Goal: Task Accomplishment & Management: Use online tool/utility

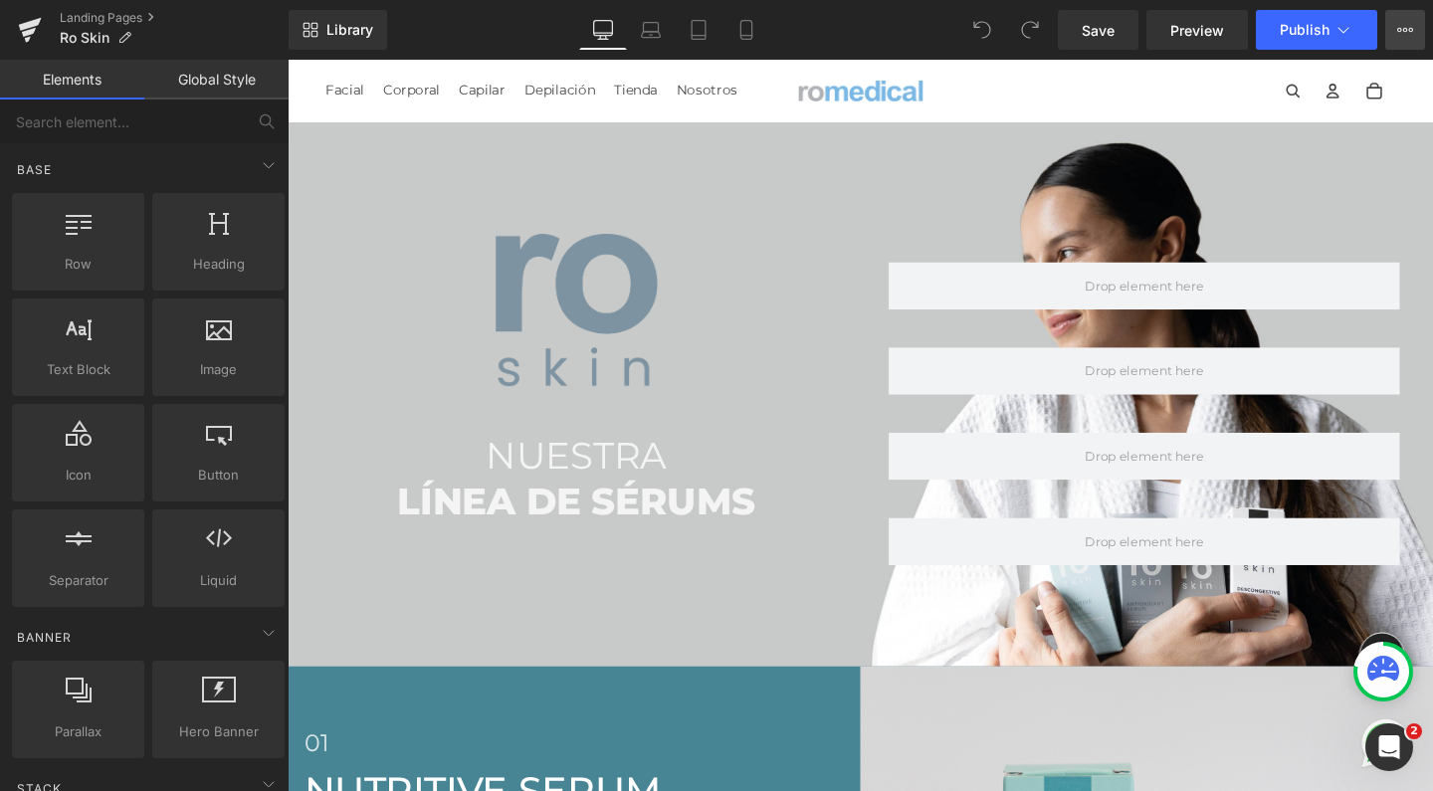
click at [1394, 33] on button "View Live Page View with current Template Save Template to Library Schedule Pub…" at bounding box center [1405, 30] width 40 height 40
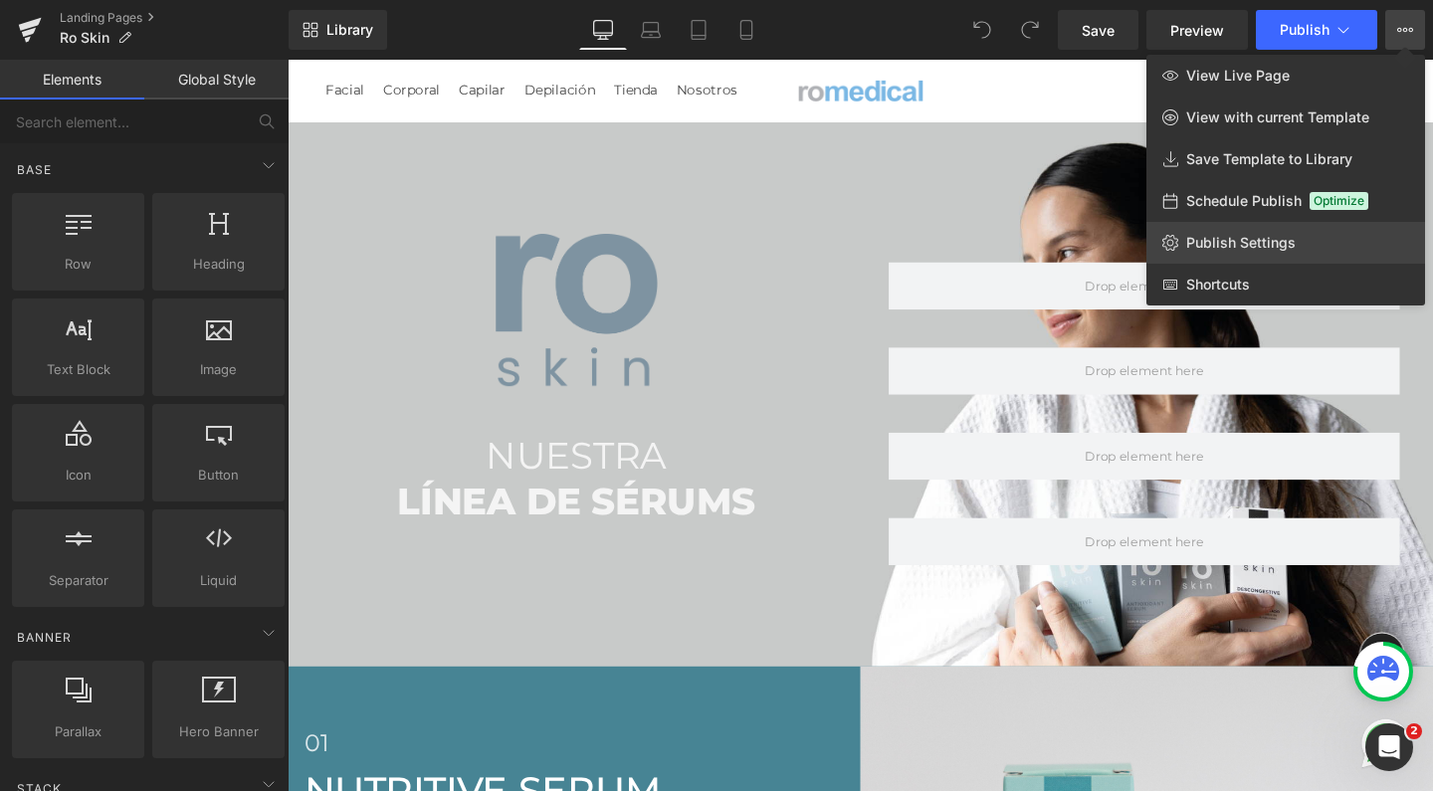
click at [1214, 243] on span "Publish Settings" at bounding box center [1240, 243] width 109 height 18
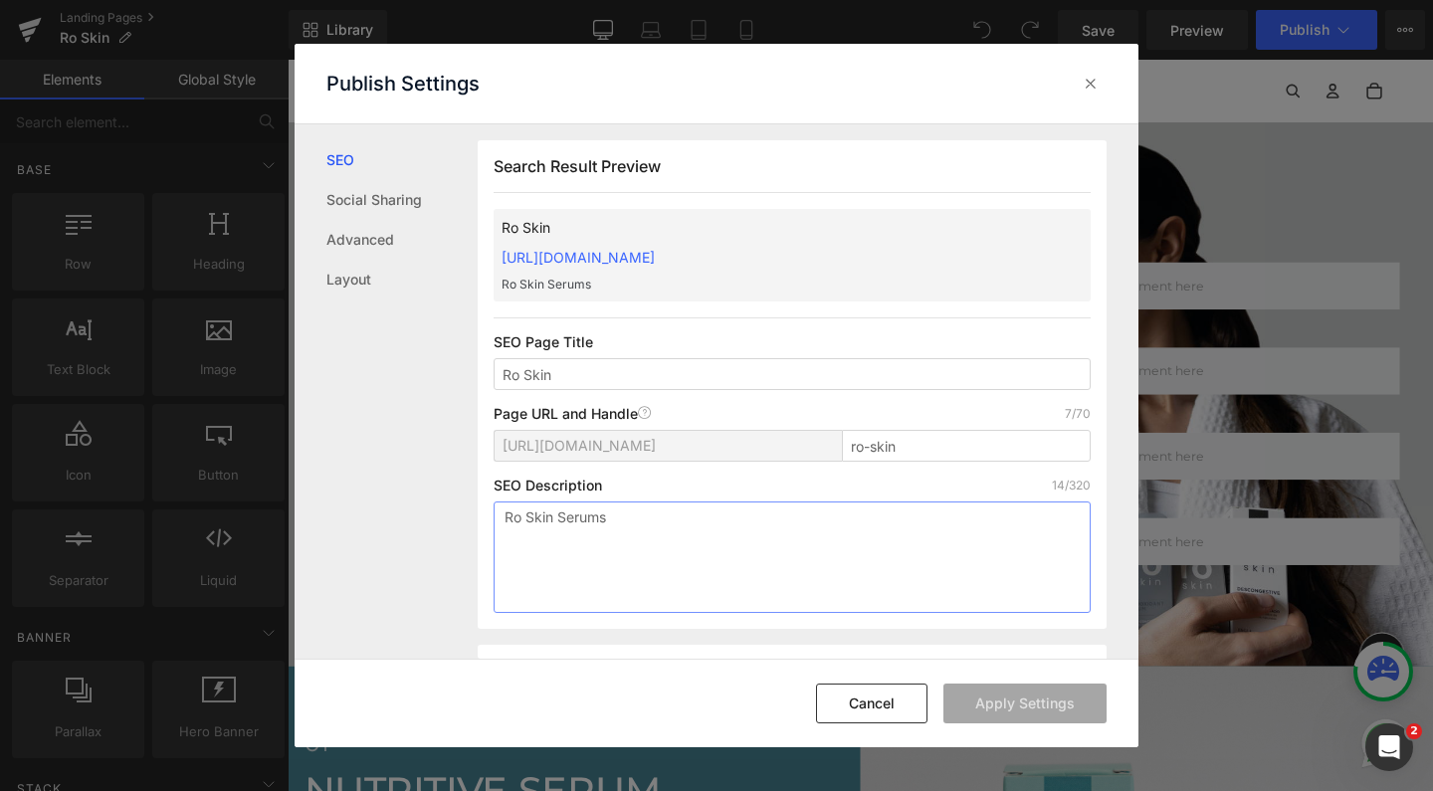
click at [656, 606] on textarea "Ro Skin Serums" at bounding box center [792, 557] width 597 height 111
click at [671, 548] on textarea "Ro Skin Serums" at bounding box center [792, 557] width 597 height 111
paste textarea "Descubrí los serums dermatológicos [PERSON_NAME]: hidratación profunda, luminos…"
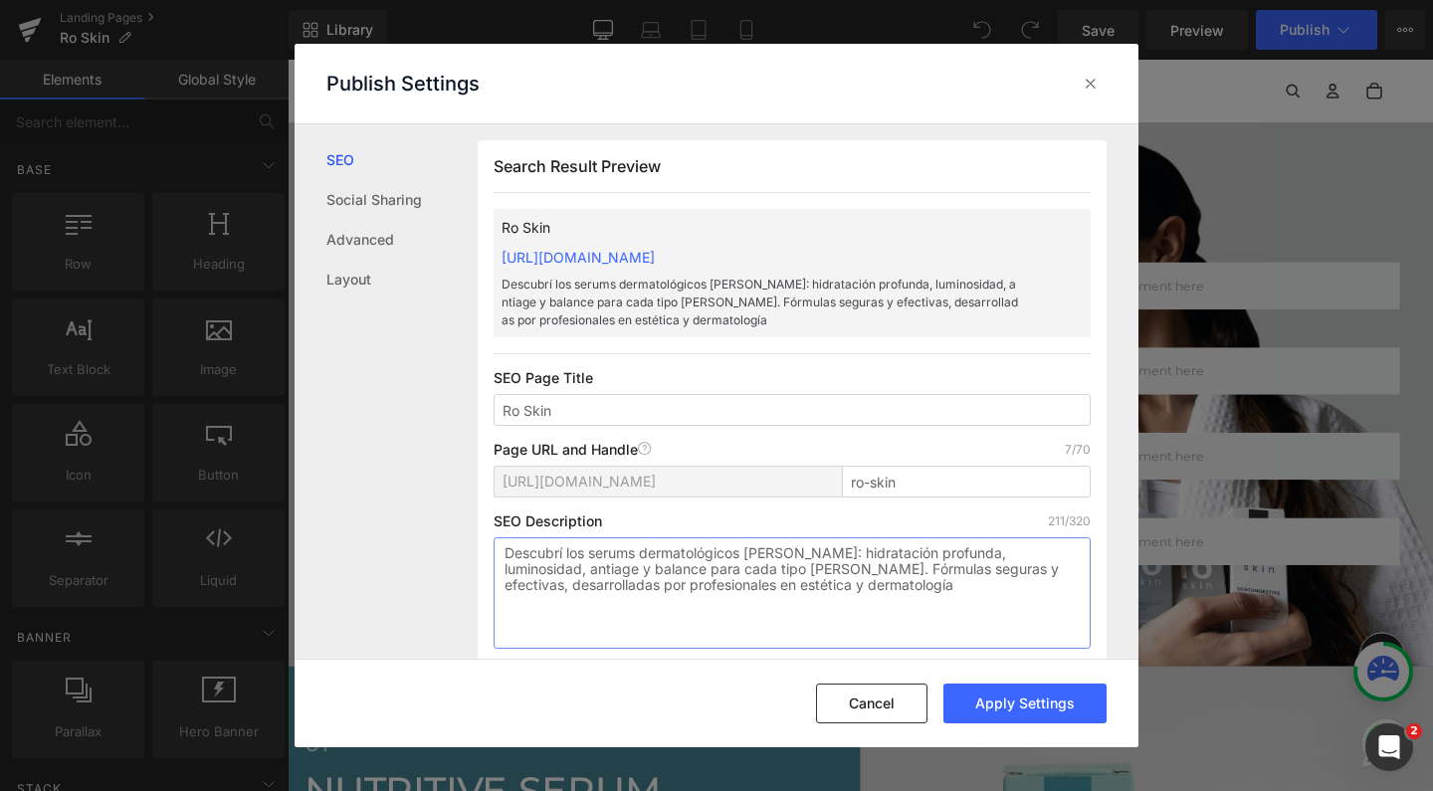
drag, startPoint x: 824, startPoint y: 556, endPoint x: 619, endPoint y: 572, distance: 205.6
click at [619, 572] on textarea "Descubrí los serums dermatológicos [PERSON_NAME]: hidratación profunda, luminos…" at bounding box center [792, 592] width 597 height 111
click at [915, 555] on textarea "Descubrí los serums dermatológicos [PERSON_NAME]: nutrición, antiage, antioxida…" at bounding box center [792, 592] width 597 height 111
click at [979, 556] on textarea "Descubrí los serums dermatológicos [PERSON_NAME]: nutrición, anti-age, antioxid…" at bounding box center [792, 592] width 597 height 111
click at [782, 566] on textarea "Descubrí los serums dermatológicos [PERSON_NAME]: nutrición, anti-age, anti-oxi…" at bounding box center [792, 592] width 597 height 111
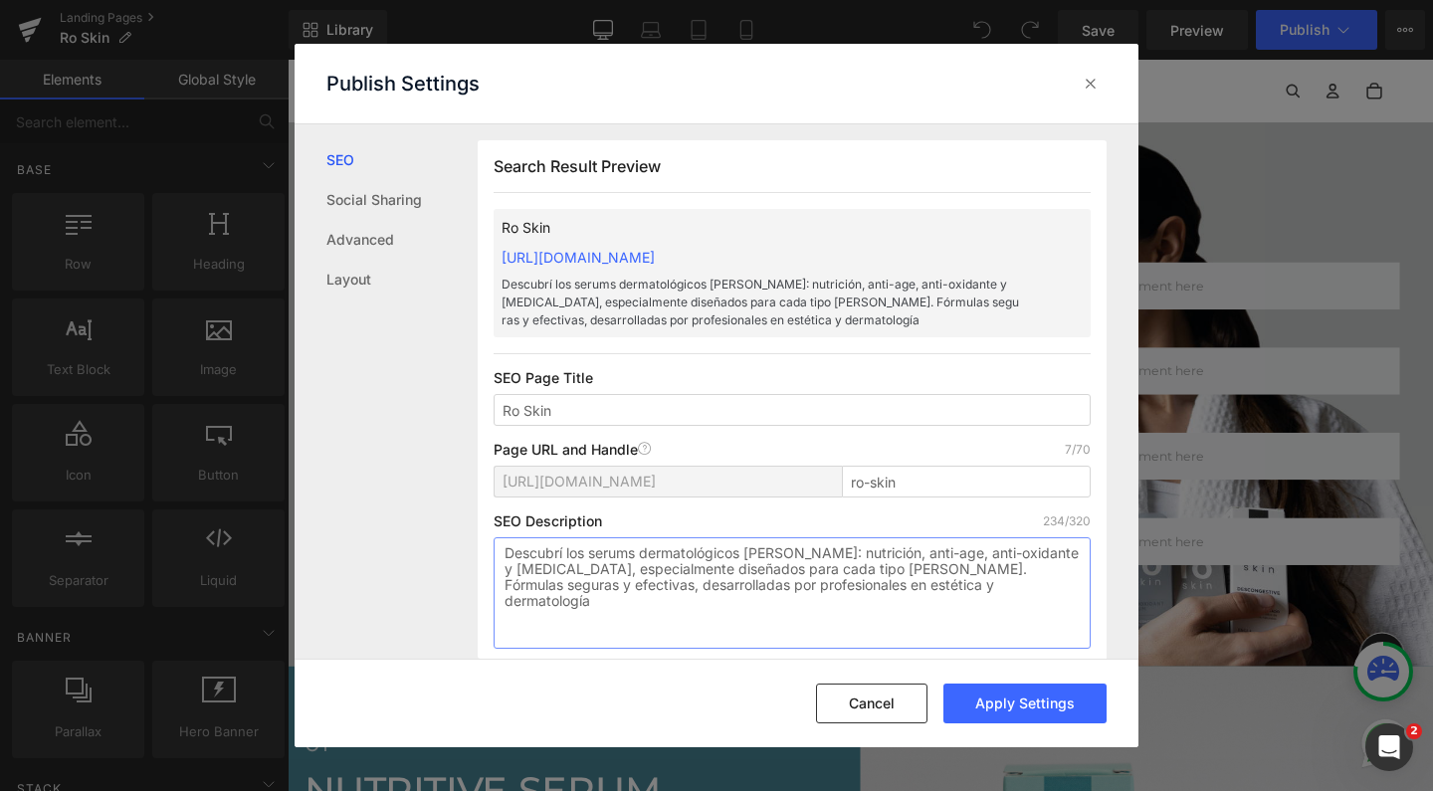
click at [1006, 597] on textarea "Descubrí los serums dermatológicos [PERSON_NAME]: nutrición, anti-age, anti-oxi…" at bounding box center [792, 592] width 597 height 111
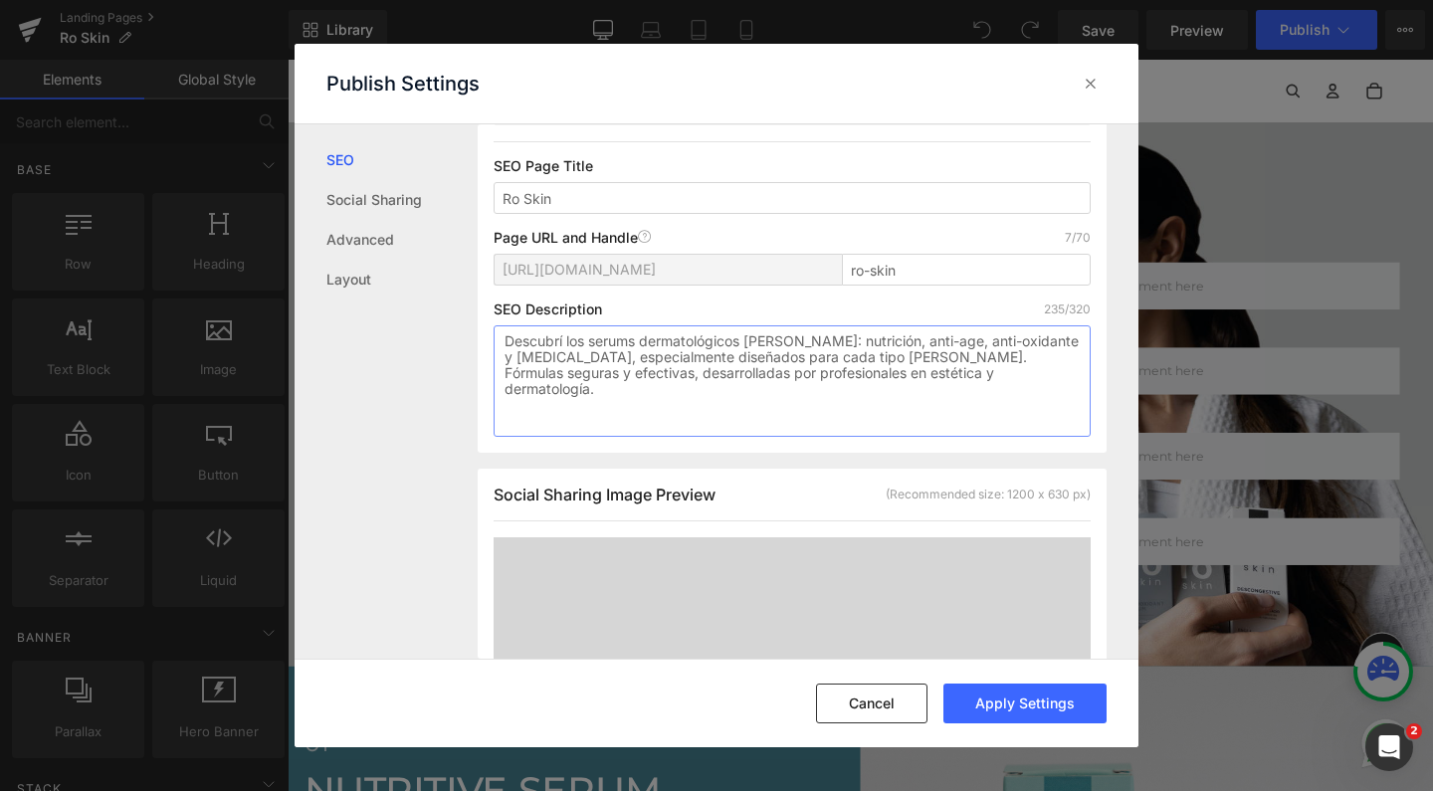
scroll to position [449, 0]
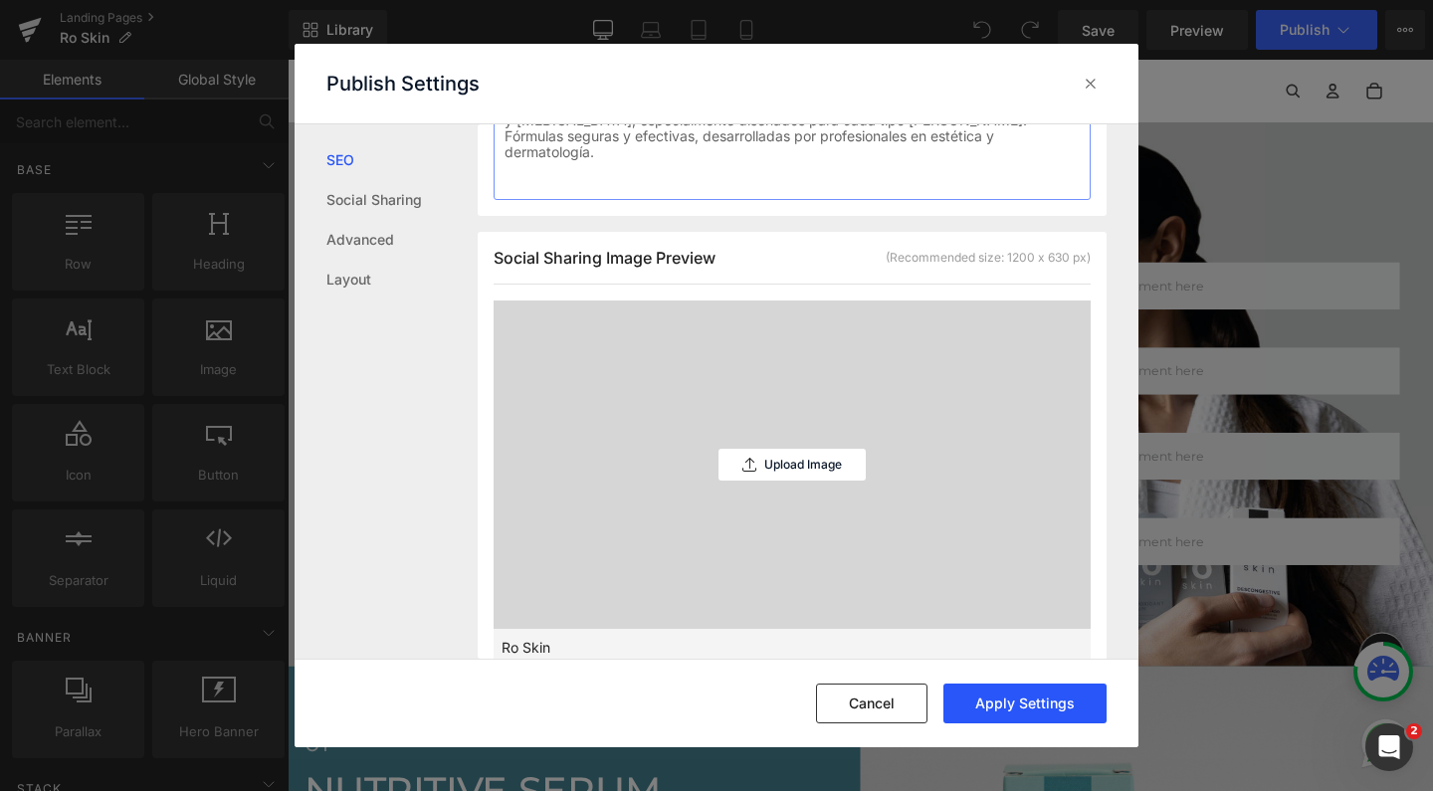
type textarea "Descubrí los serums dermatológicos [PERSON_NAME]: nutrición, anti-age, anti-oxi…"
click at [1001, 714] on button "Apply Settings" at bounding box center [1024, 704] width 163 height 40
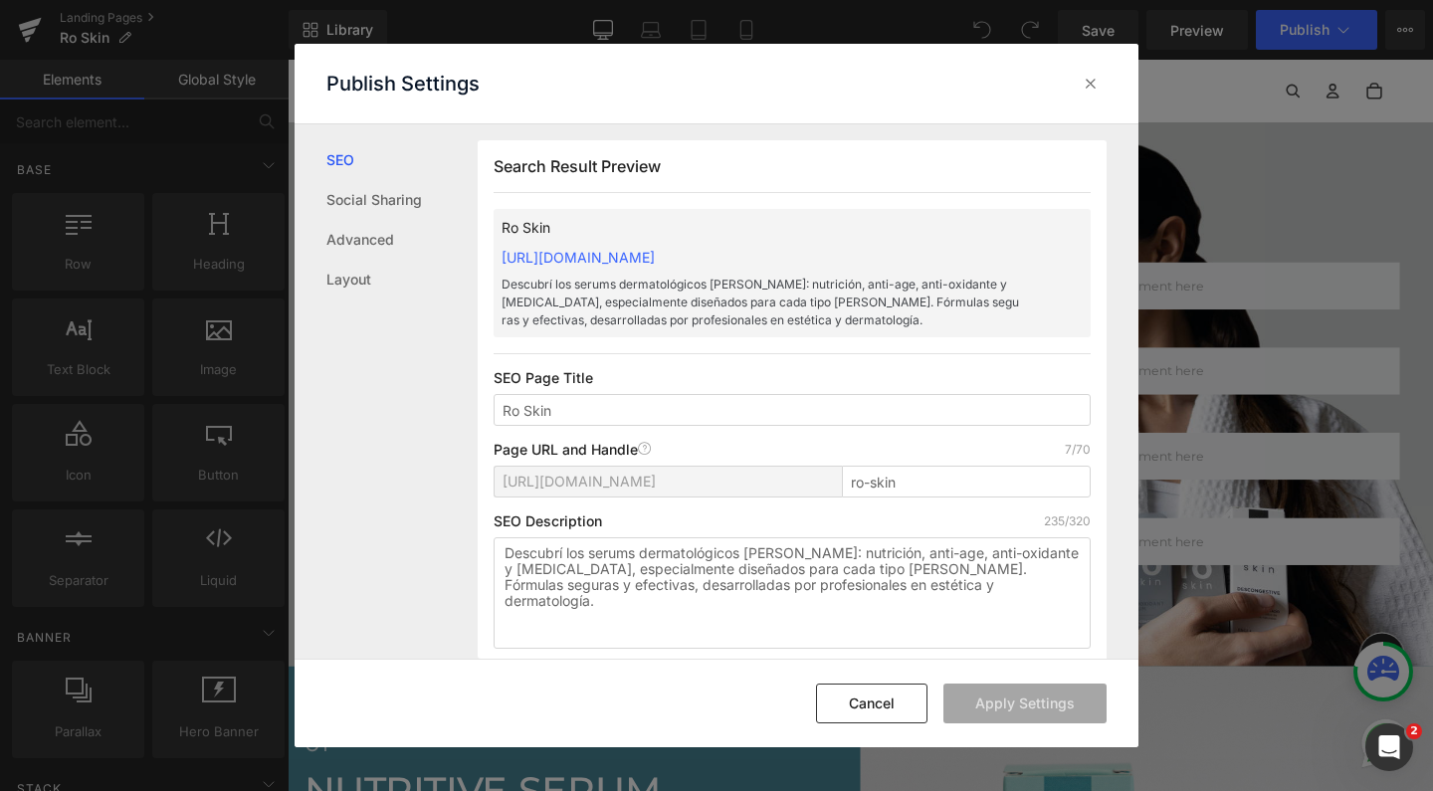
scroll to position [0, 0]
click at [1093, 80] on icon at bounding box center [1091, 84] width 20 height 20
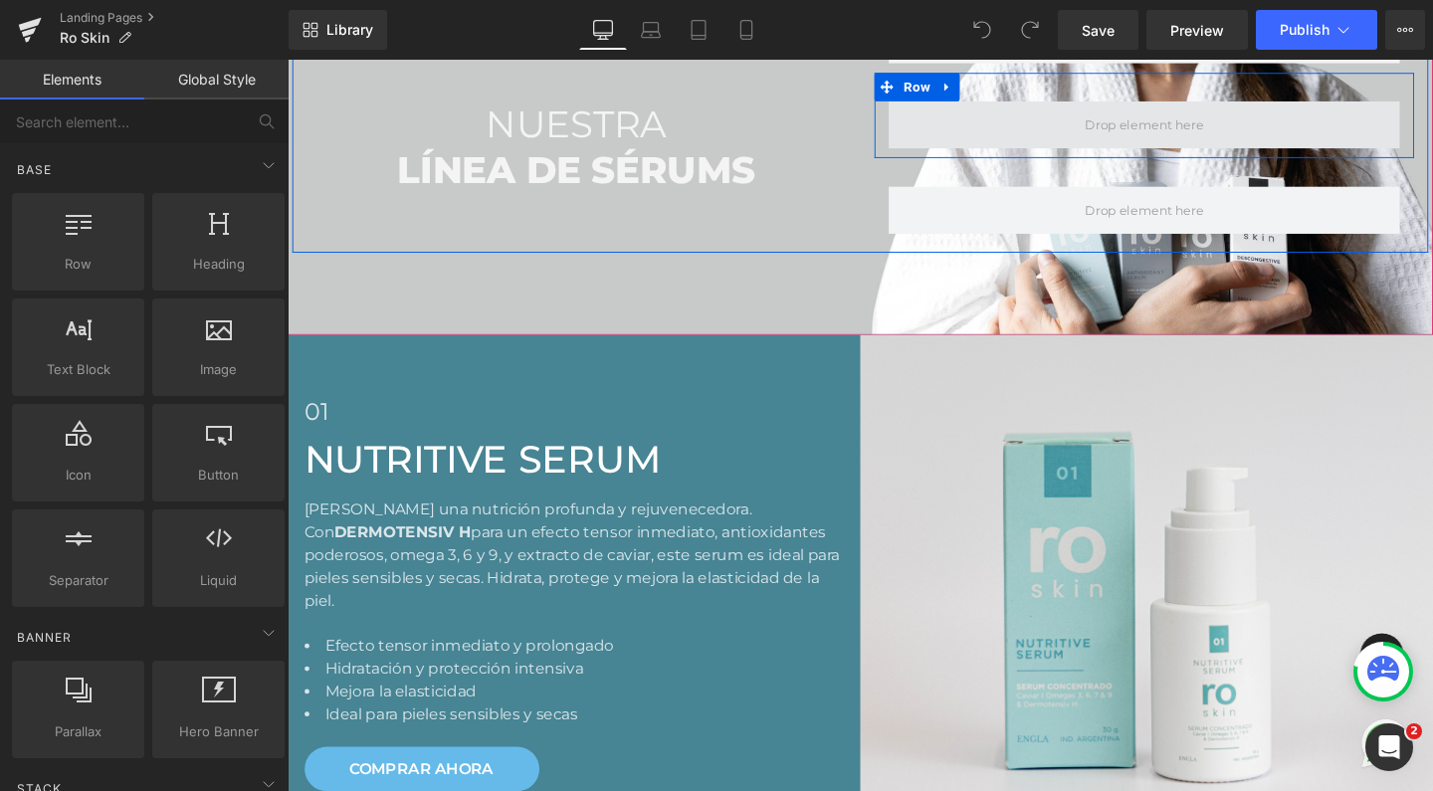
scroll to position [865, 0]
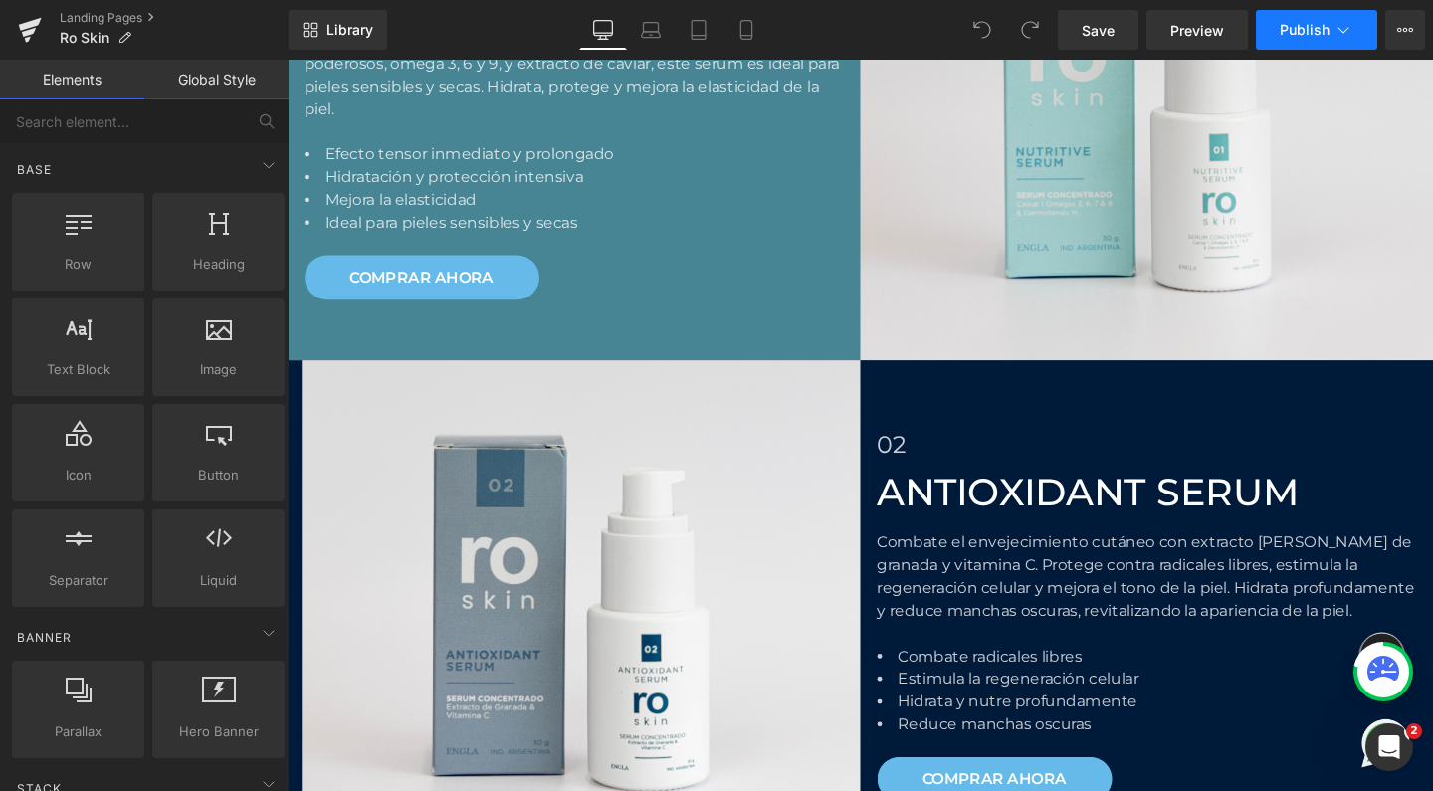
click at [1313, 27] on span "Publish" at bounding box center [1305, 30] width 50 height 16
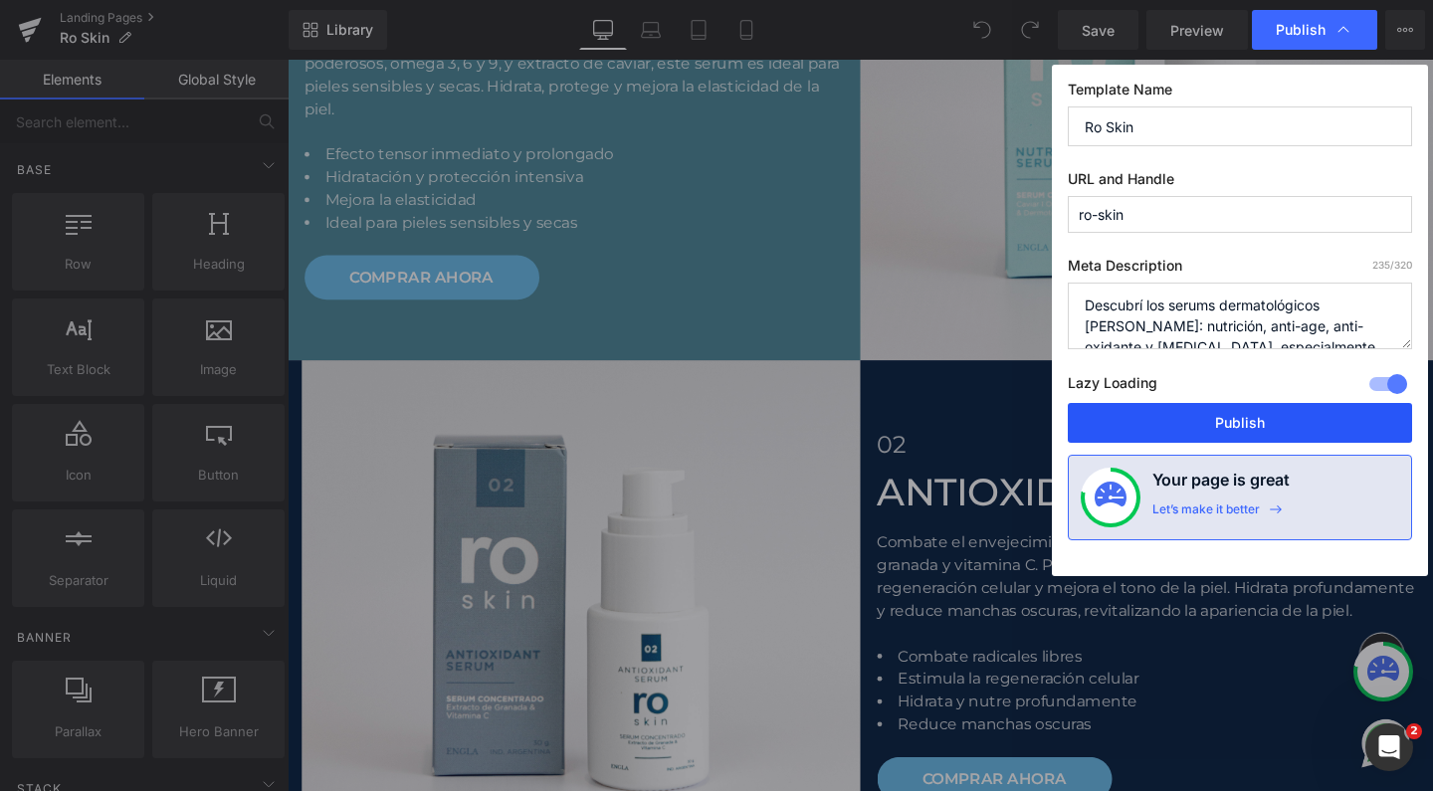
click at [1206, 414] on button "Publish" at bounding box center [1240, 423] width 344 height 40
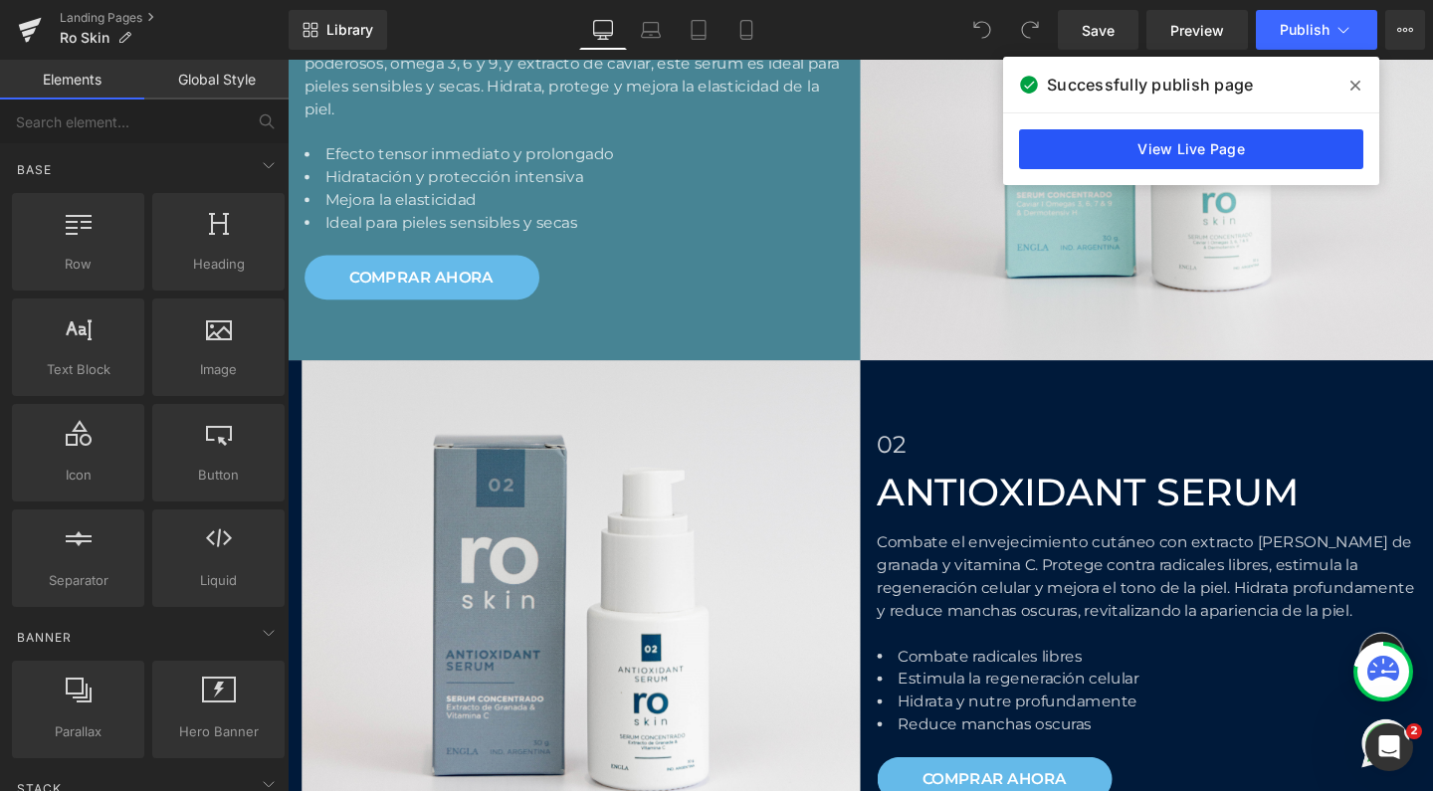
click at [1151, 153] on link "View Live Page" at bounding box center [1191, 149] width 344 height 40
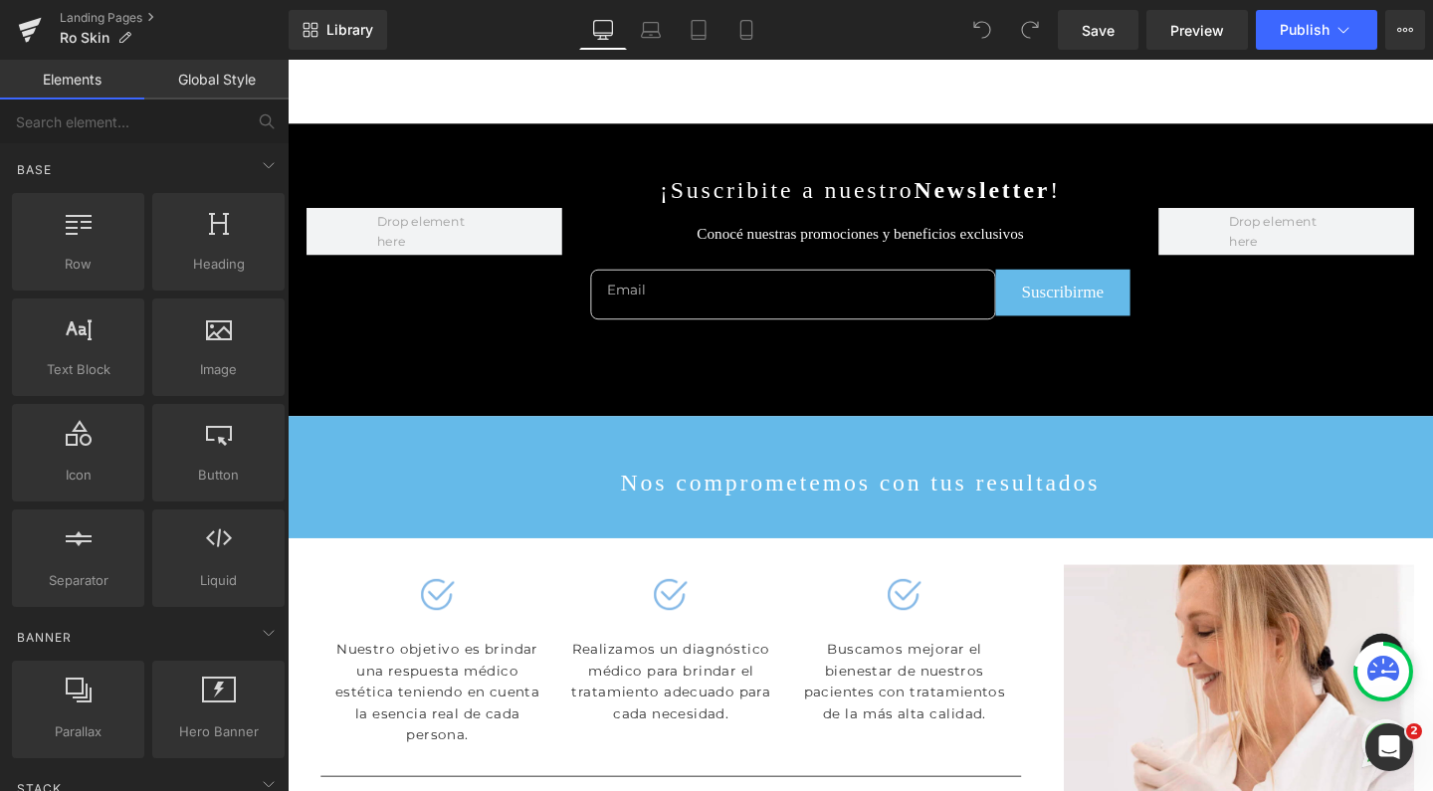
scroll to position [5460, 0]
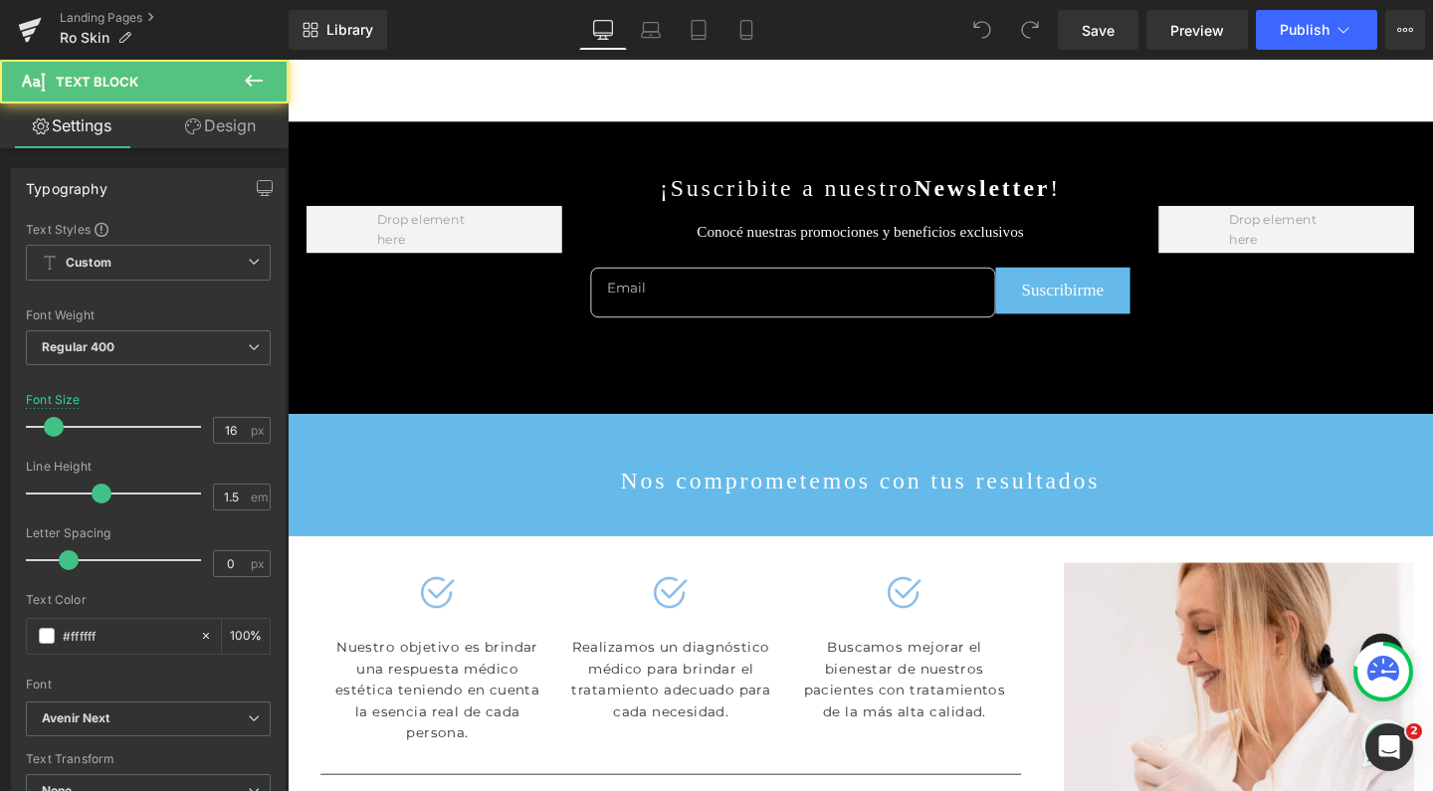
click at [627, 213] on div "Conocé nuestras promociones y beneficios exclusivos" at bounding box center [889, 233] width 577 height 40
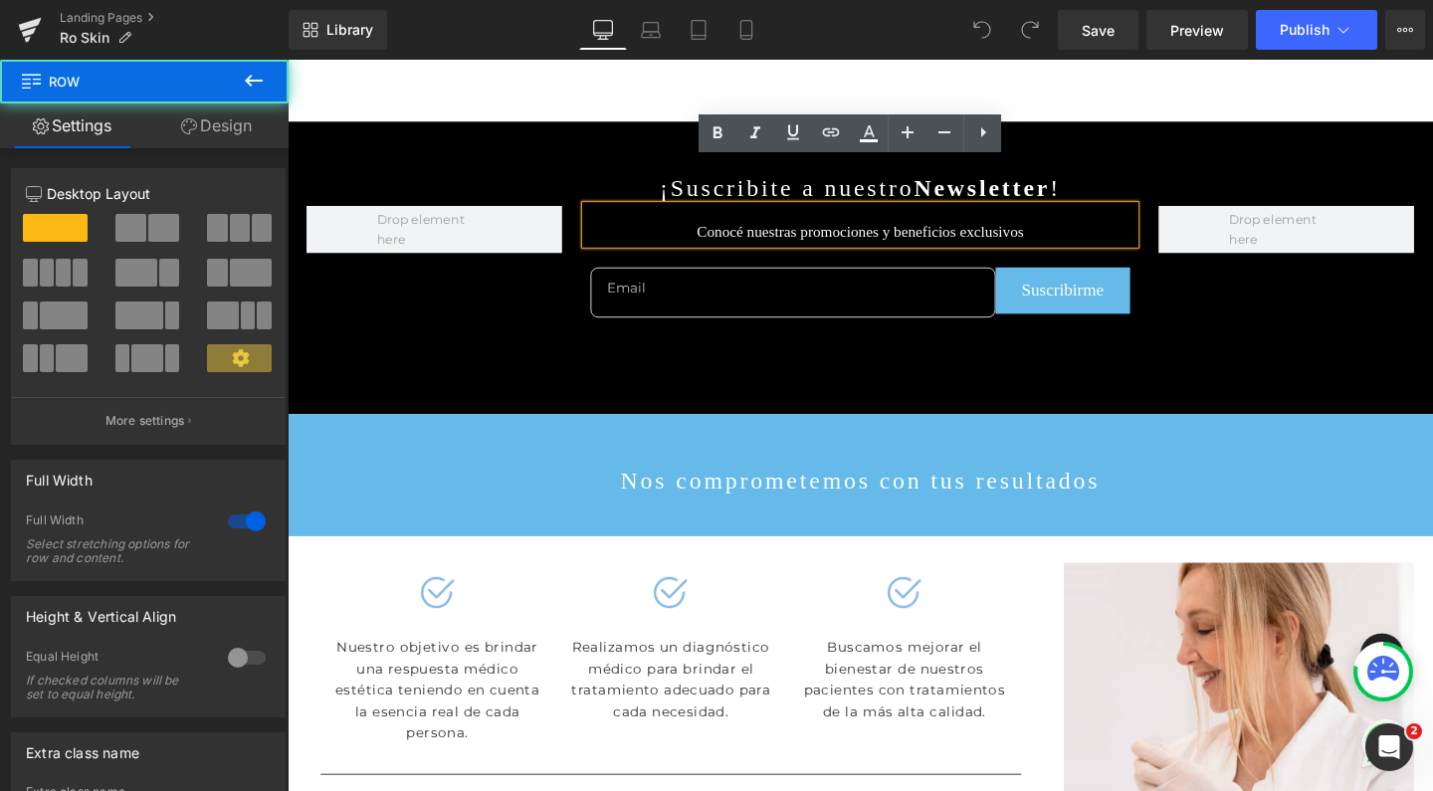
click at [407, 124] on div "¡Suscribite a nuestro Newsletter ! Text Block Conocé nuestras promociones y ben…" at bounding box center [890, 277] width 1204 height 307
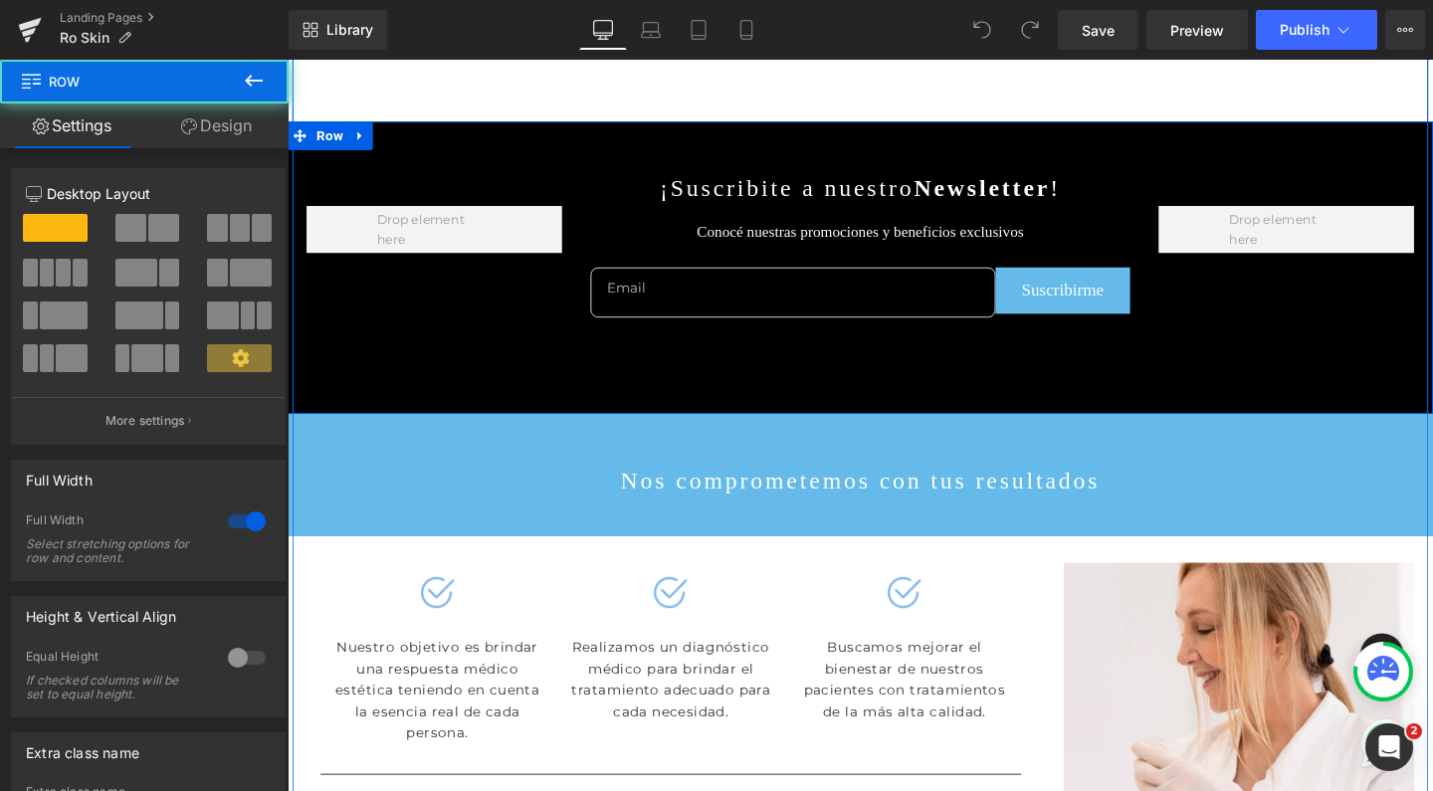
click at [425, 124] on div "¡Suscribite a nuestro Newsletter ! Text Block Conocé nuestras promociones y ben…" at bounding box center [890, 277] width 1204 height 307
click at [357, 131] on icon at bounding box center [364, 138] width 14 height 15
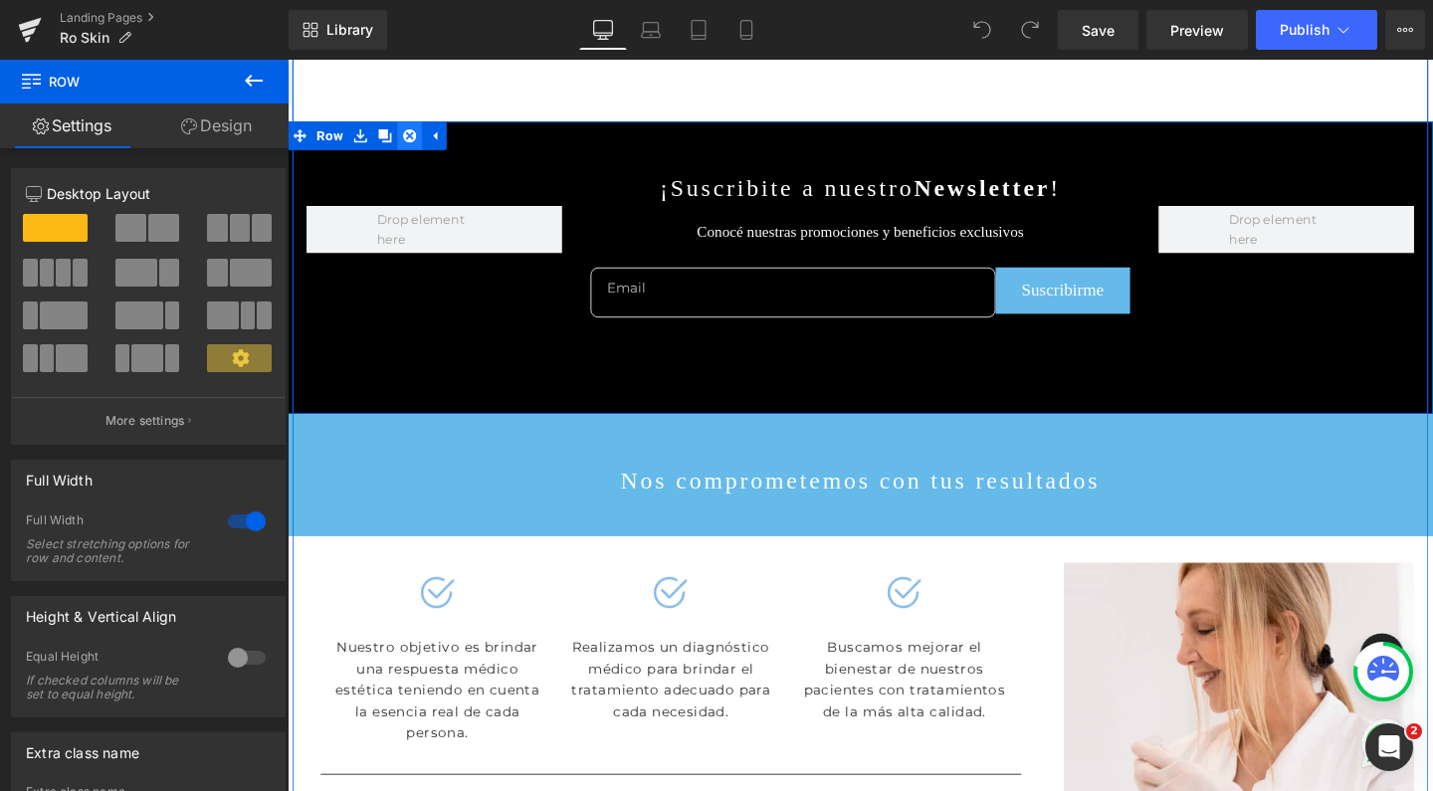
click at [411, 132] on icon at bounding box center [416, 139] width 14 height 14
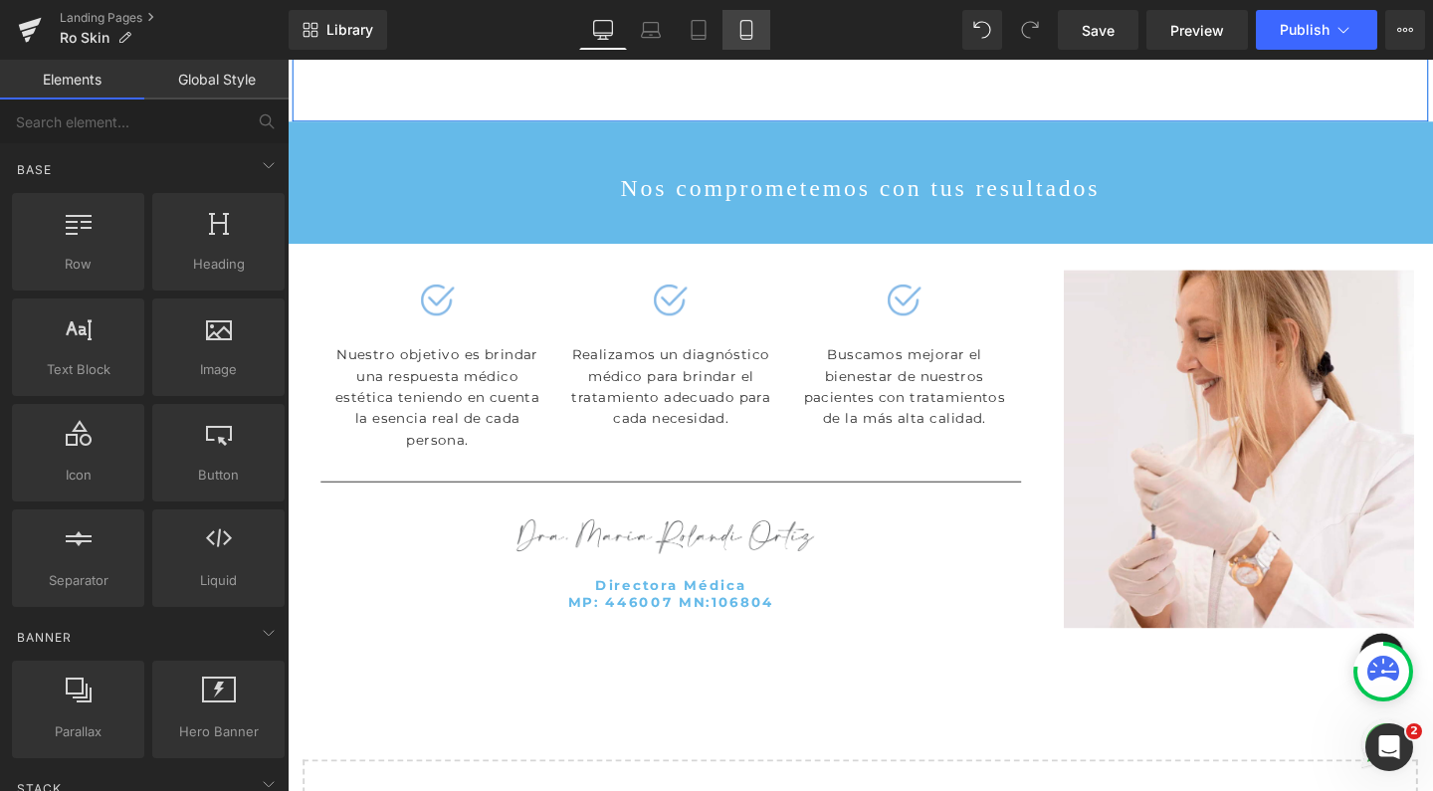
click at [751, 36] on icon at bounding box center [745, 36] width 11 height 0
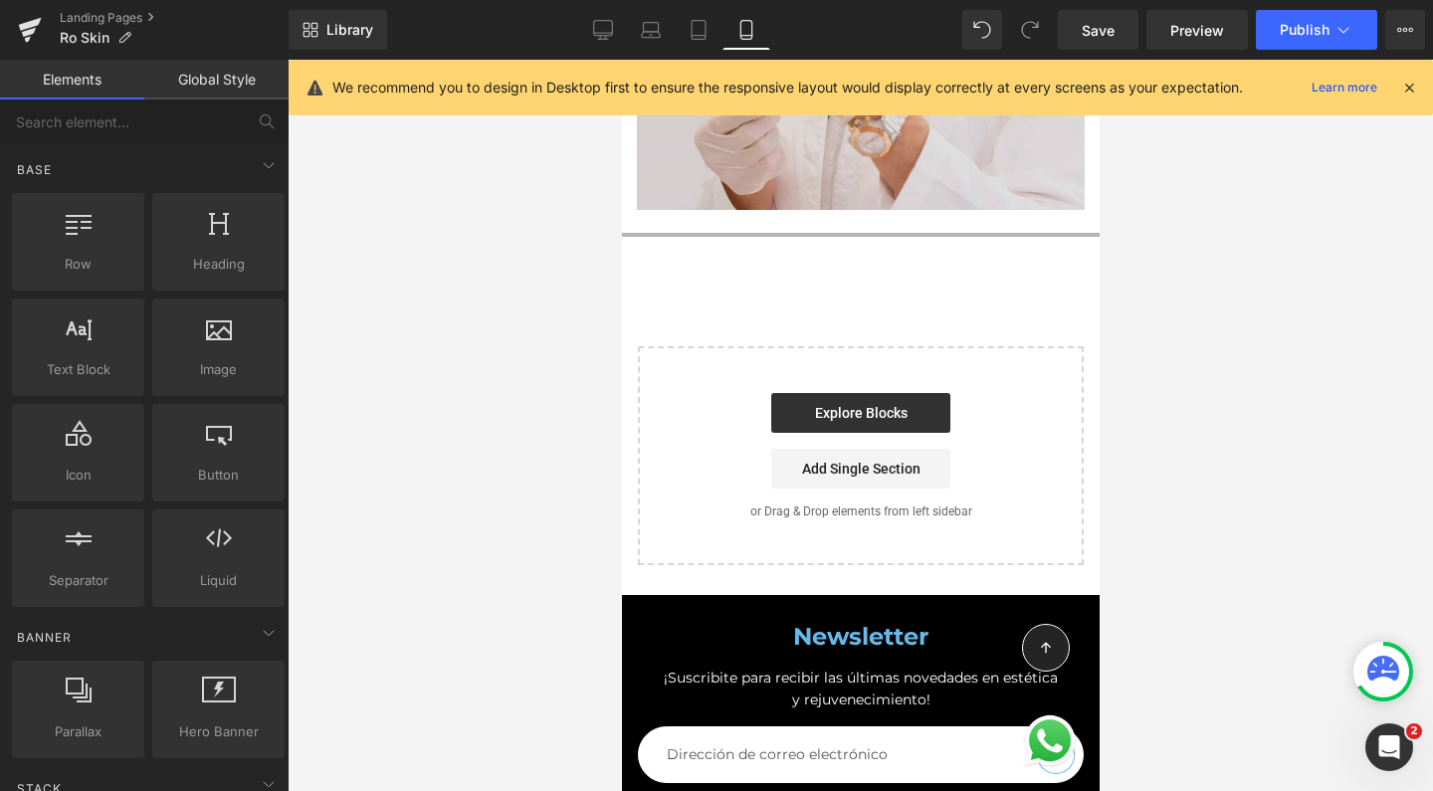
scroll to position [11674, 0]
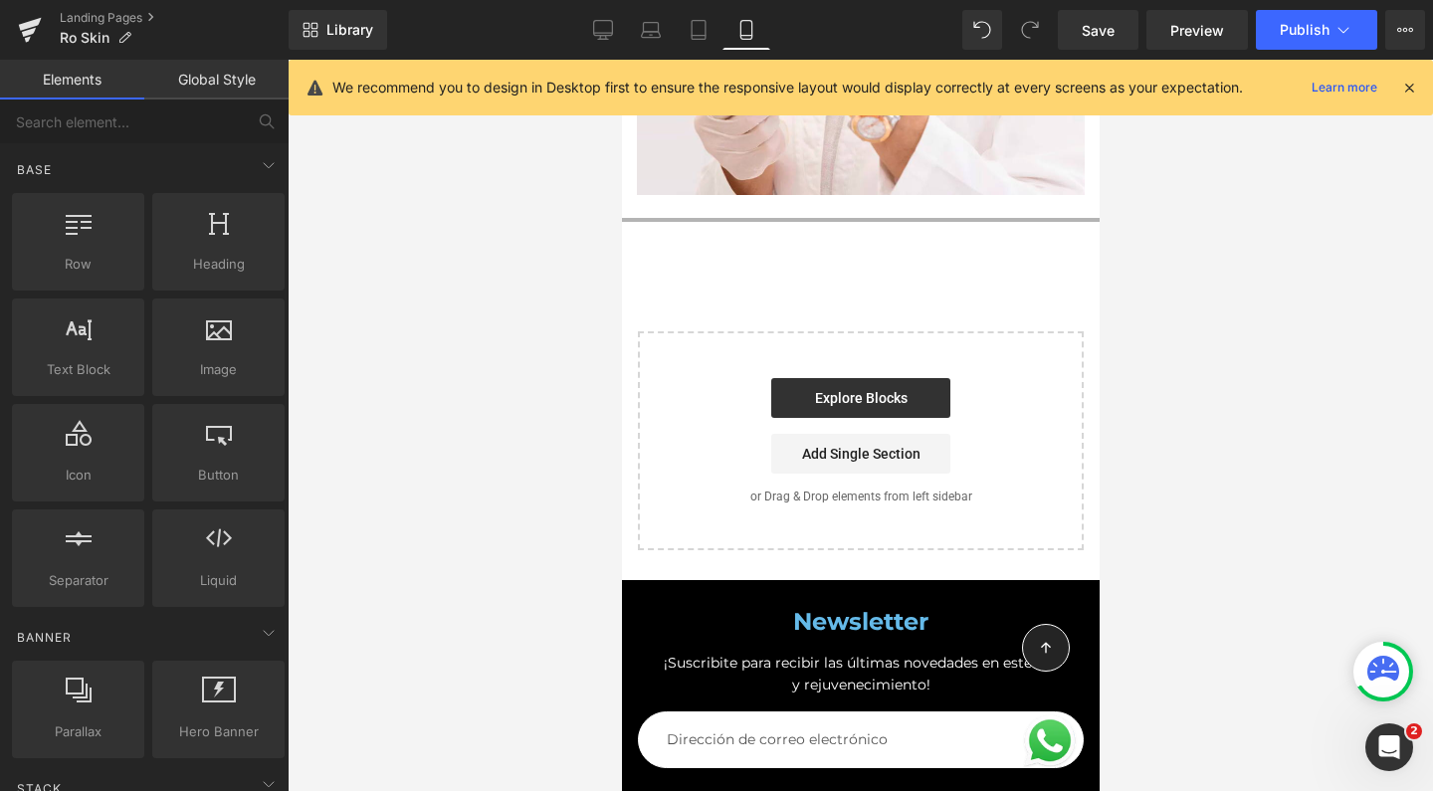
click at [721, 608] on h4 "Newsletter" at bounding box center [860, 622] width 446 height 28
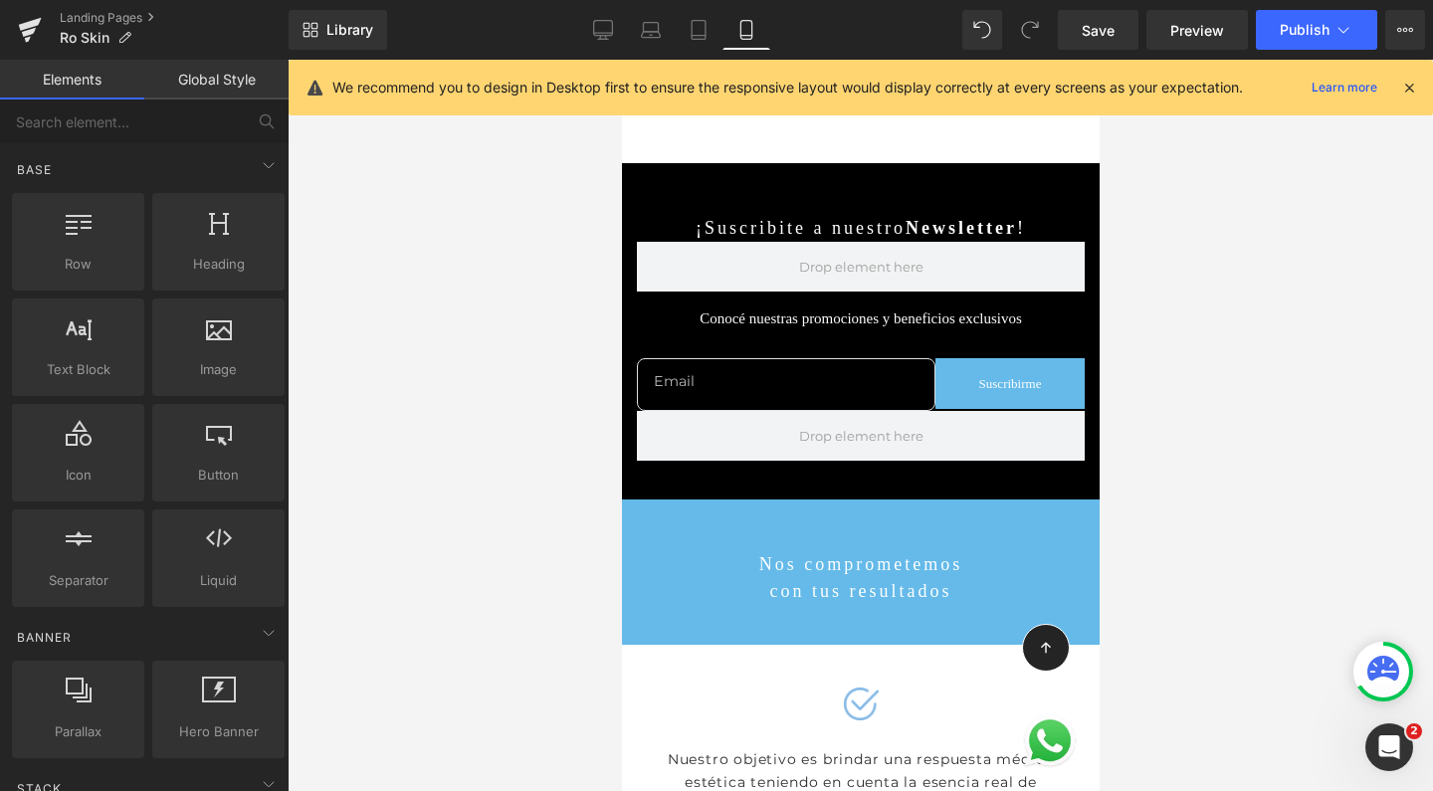
scroll to position [10075, 0]
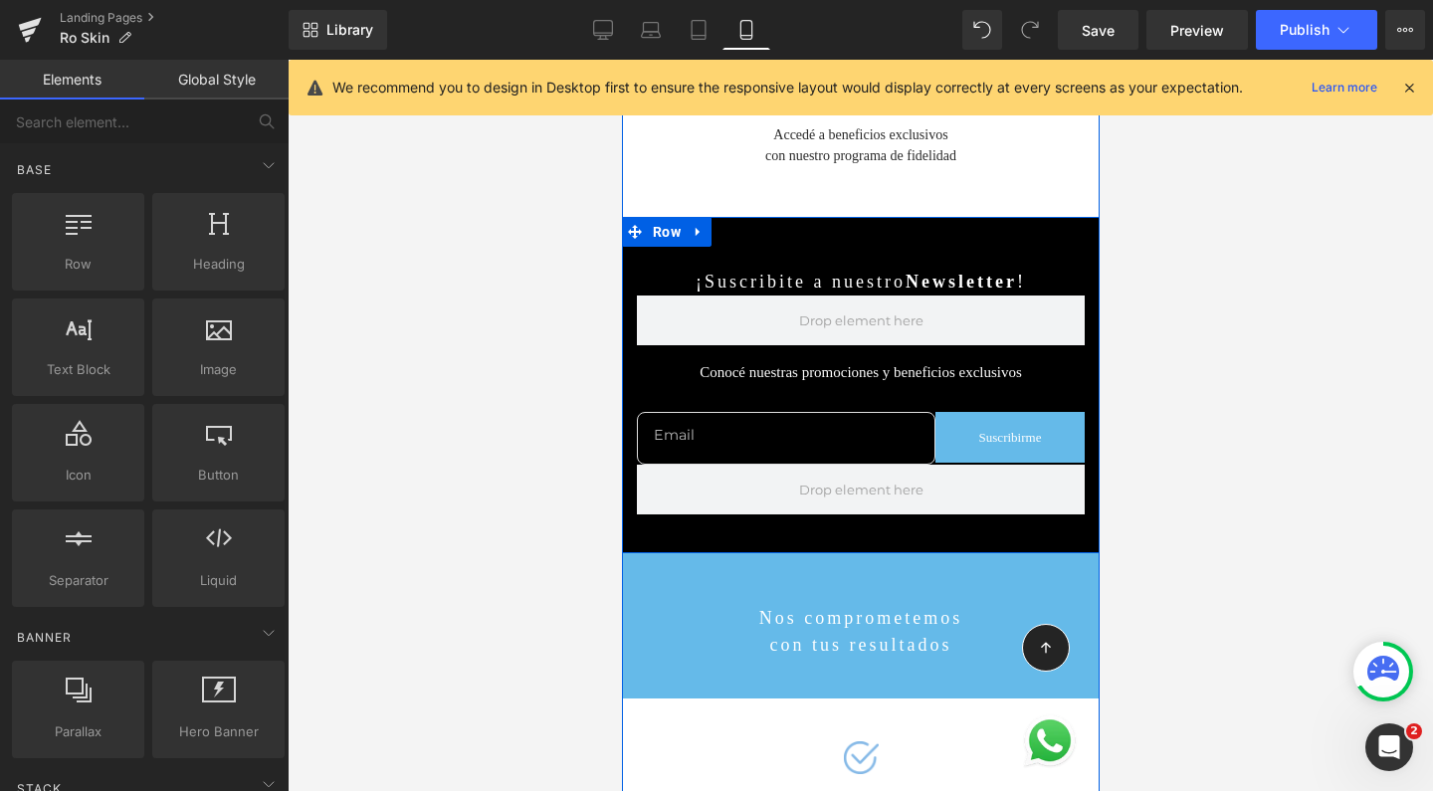
click at [773, 217] on div "¡Suscribite a nuestro Newsletter ! Text Block Conocé nuestras promociones y ben…" at bounding box center [860, 385] width 478 height 336
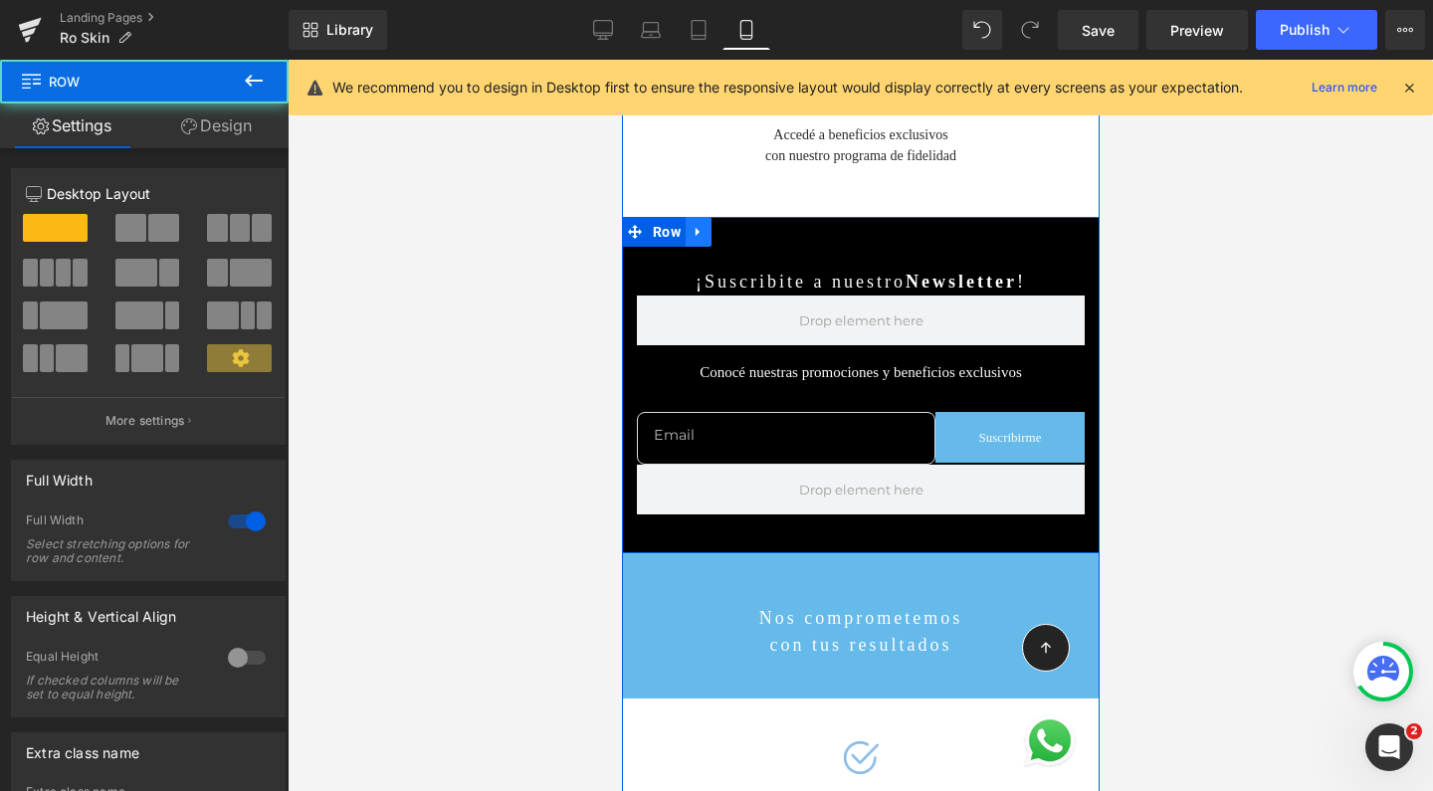
click at [697, 225] on icon at bounding box center [698, 232] width 14 height 15
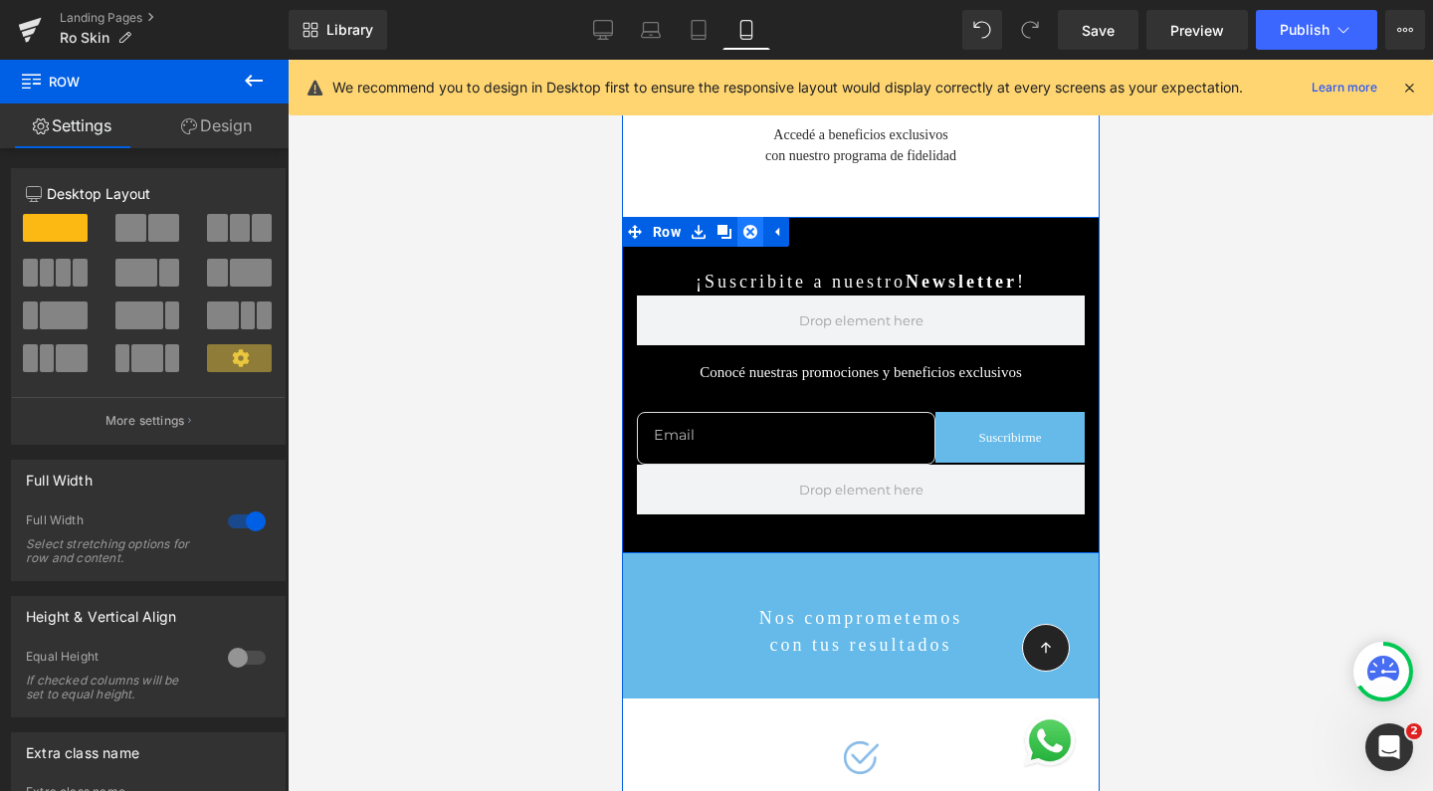
click at [742, 225] on icon at bounding box center [749, 232] width 14 height 14
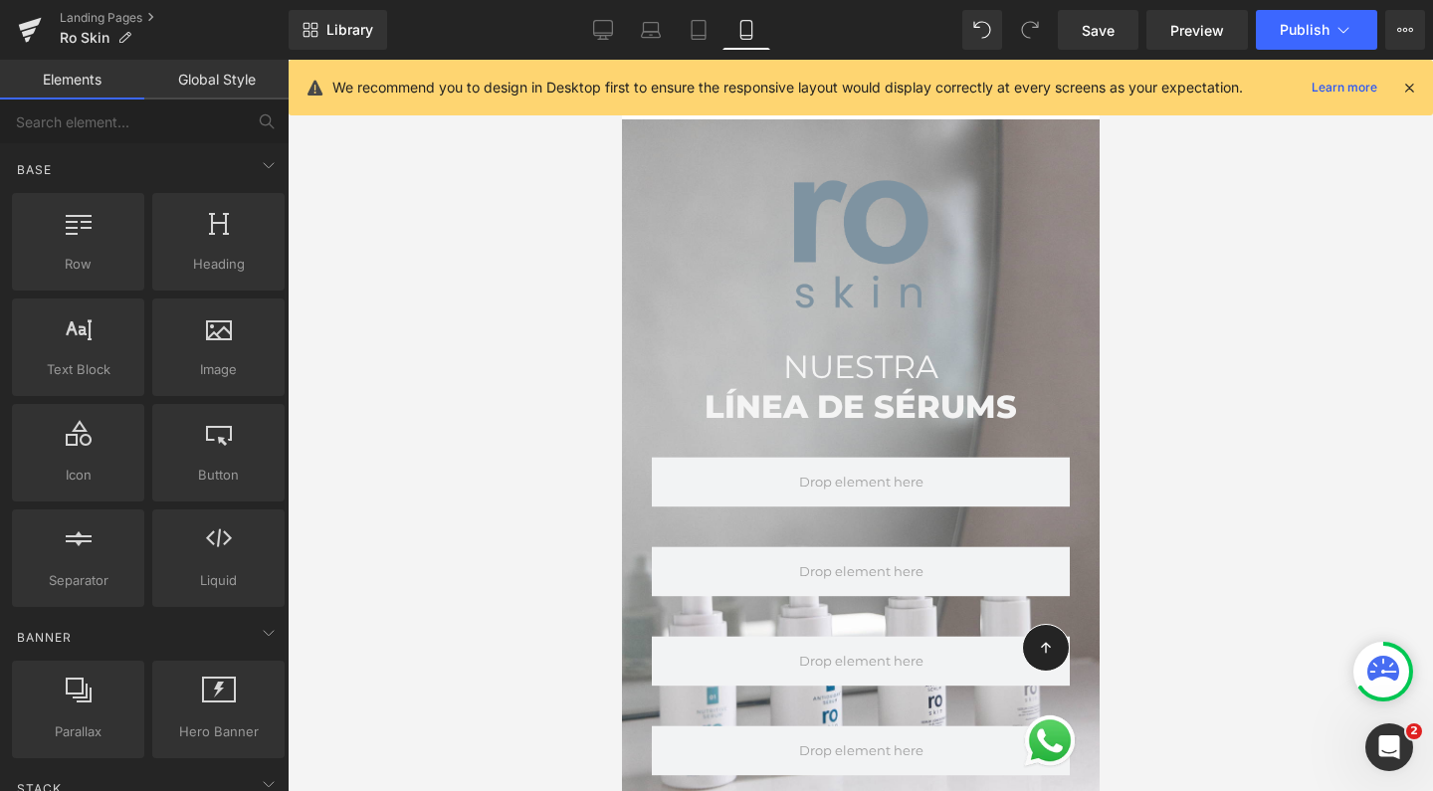
scroll to position [0, 0]
click at [1097, 43] on link "Save" at bounding box center [1098, 30] width 81 height 40
click at [107, 18] on link "Landing Pages" at bounding box center [174, 18] width 229 height 16
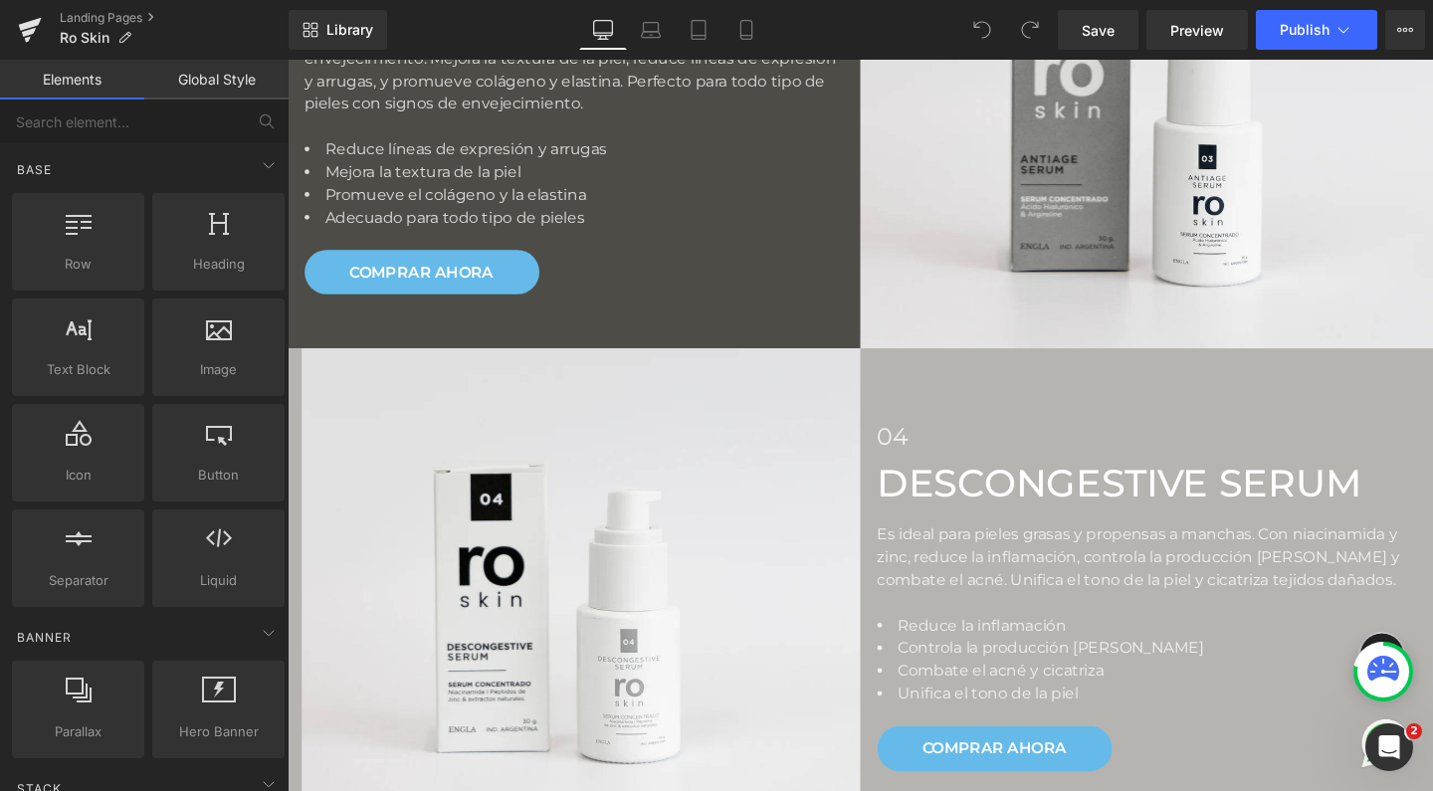
scroll to position [1923, 0]
